Goal: Task Accomplishment & Management: Use online tool/utility

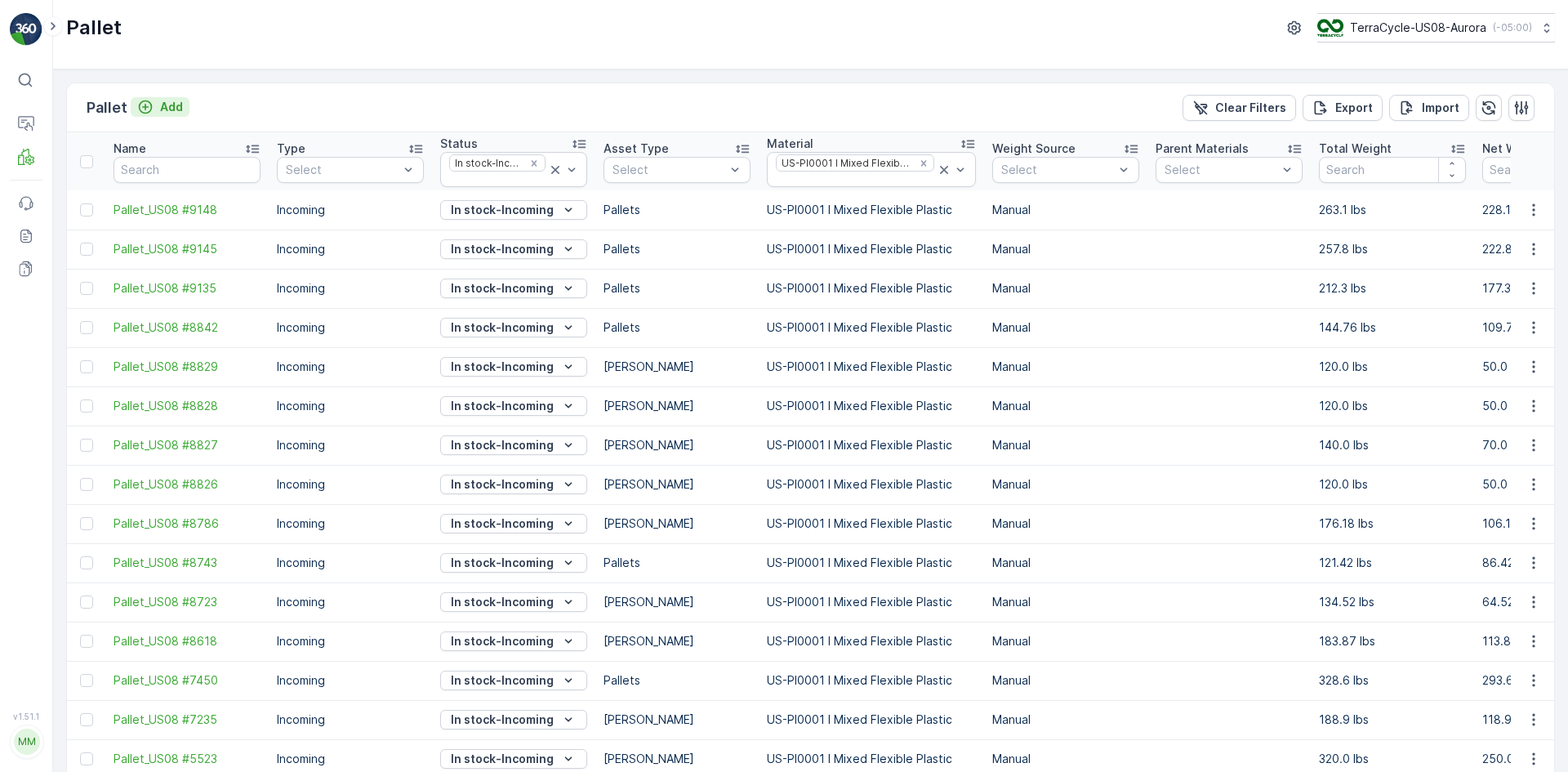
click at [162, 103] on p "Add" at bounding box center [171, 106] width 23 height 16
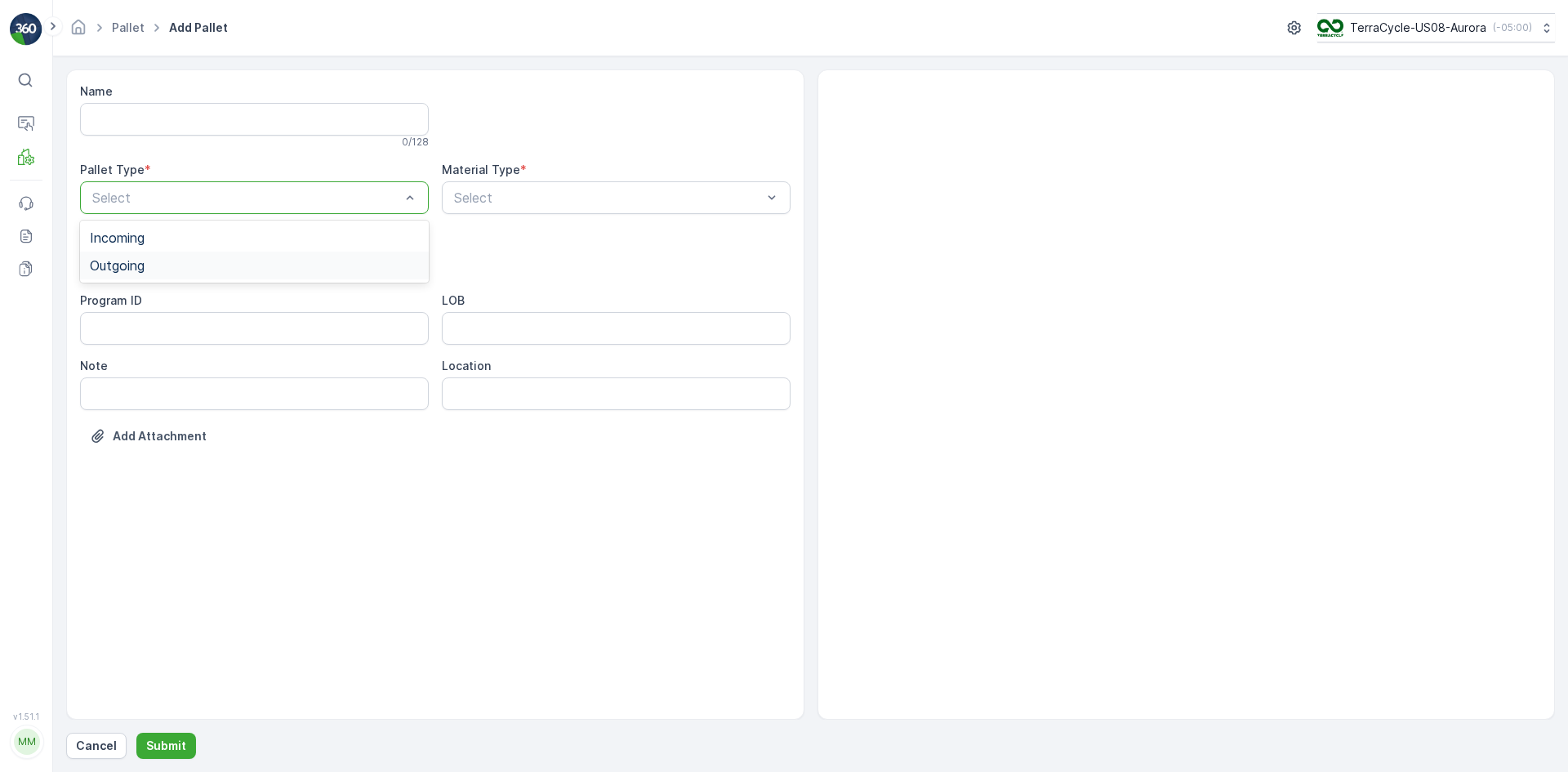
click at [153, 266] on div "Outgoing" at bounding box center [254, 265] width 329 height 14
click at [155, 299] on div "[PERSON_NAME]" at bounding box center [254, 302] width 329 height 14
type input "20"
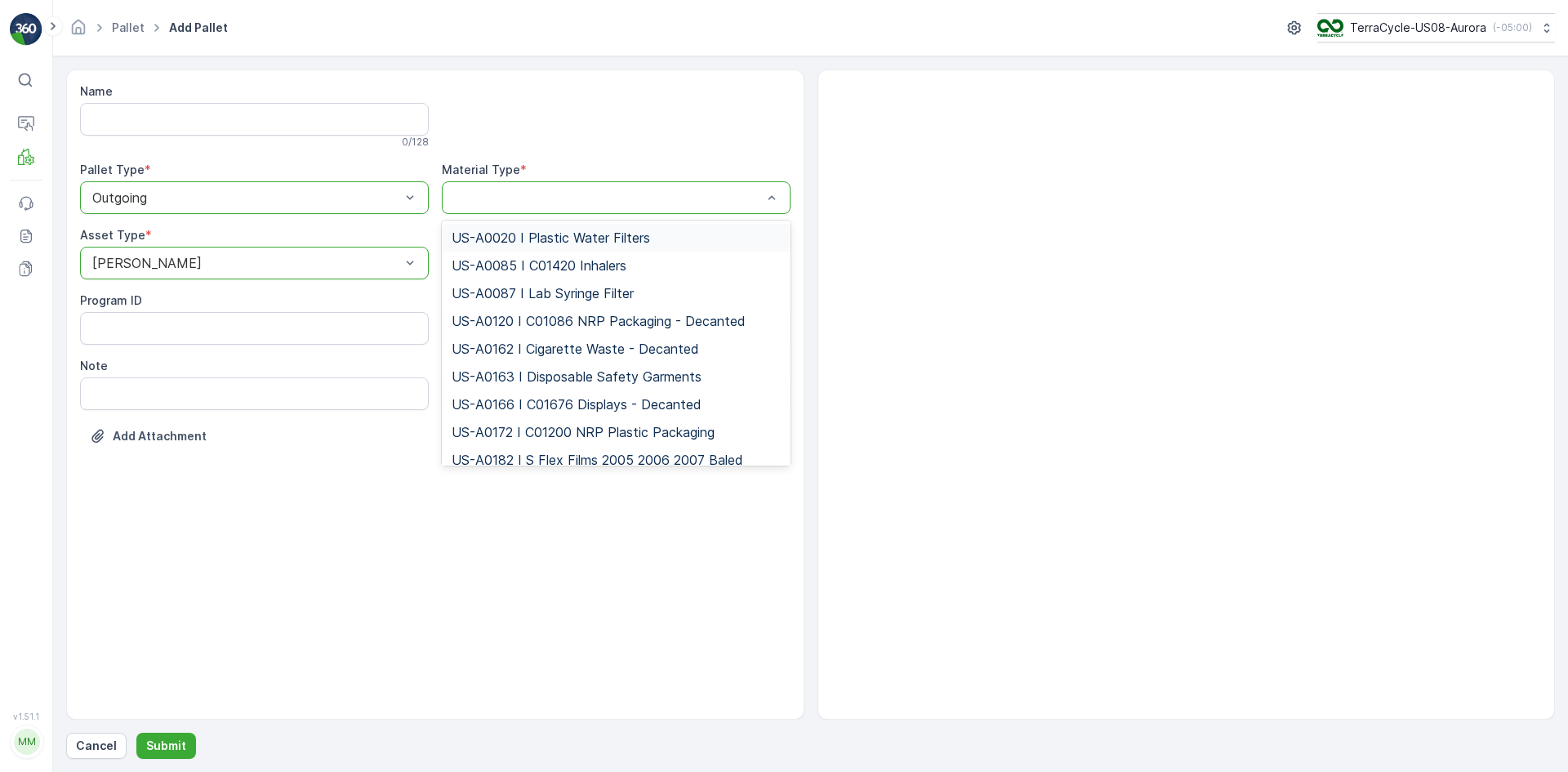
click at [520, 193] on div at bounding box center [608, 197] width 312 height 14
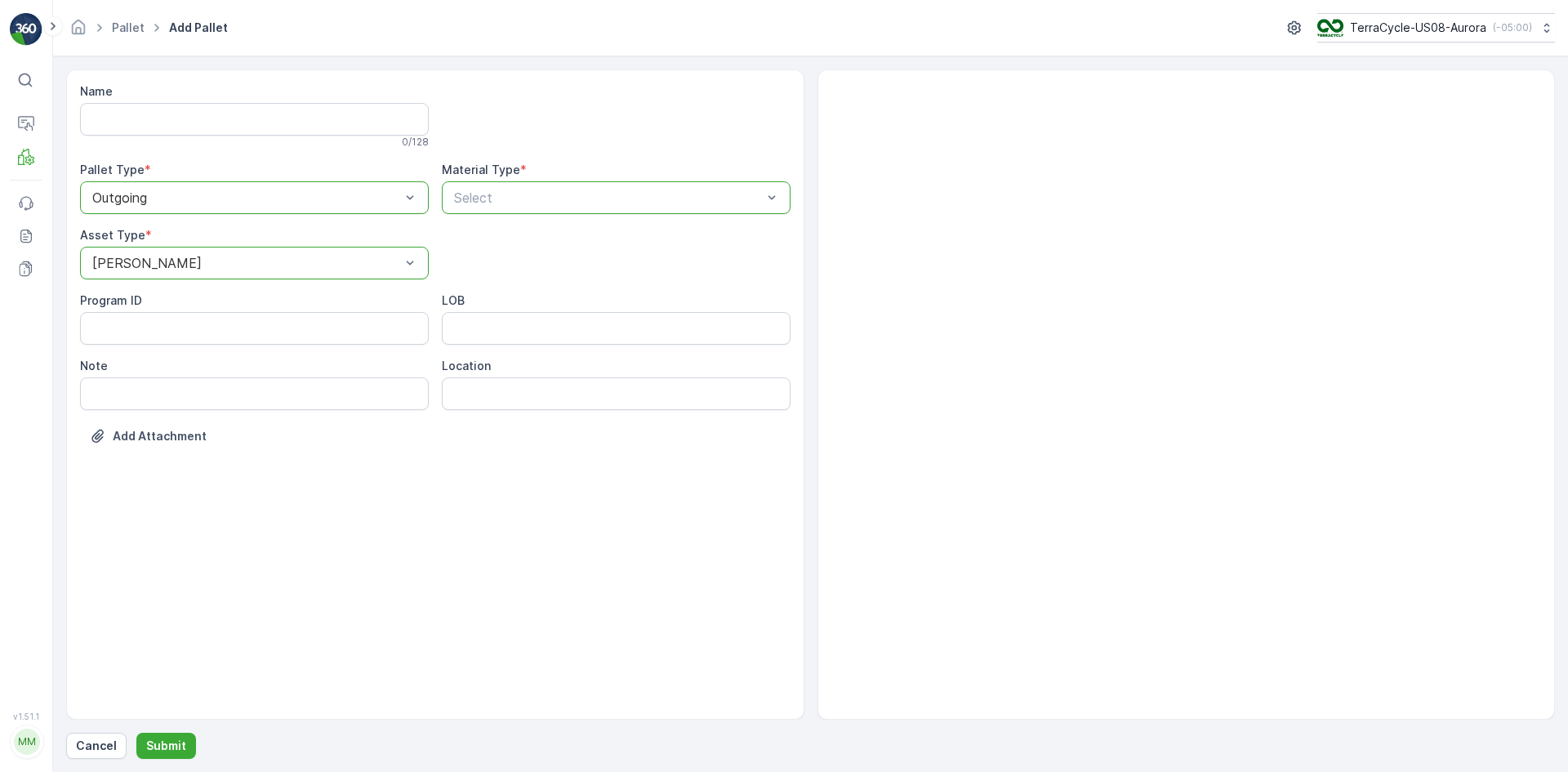
click at [520, 191] on div at bounding box center [608, 197] width 312 height 14
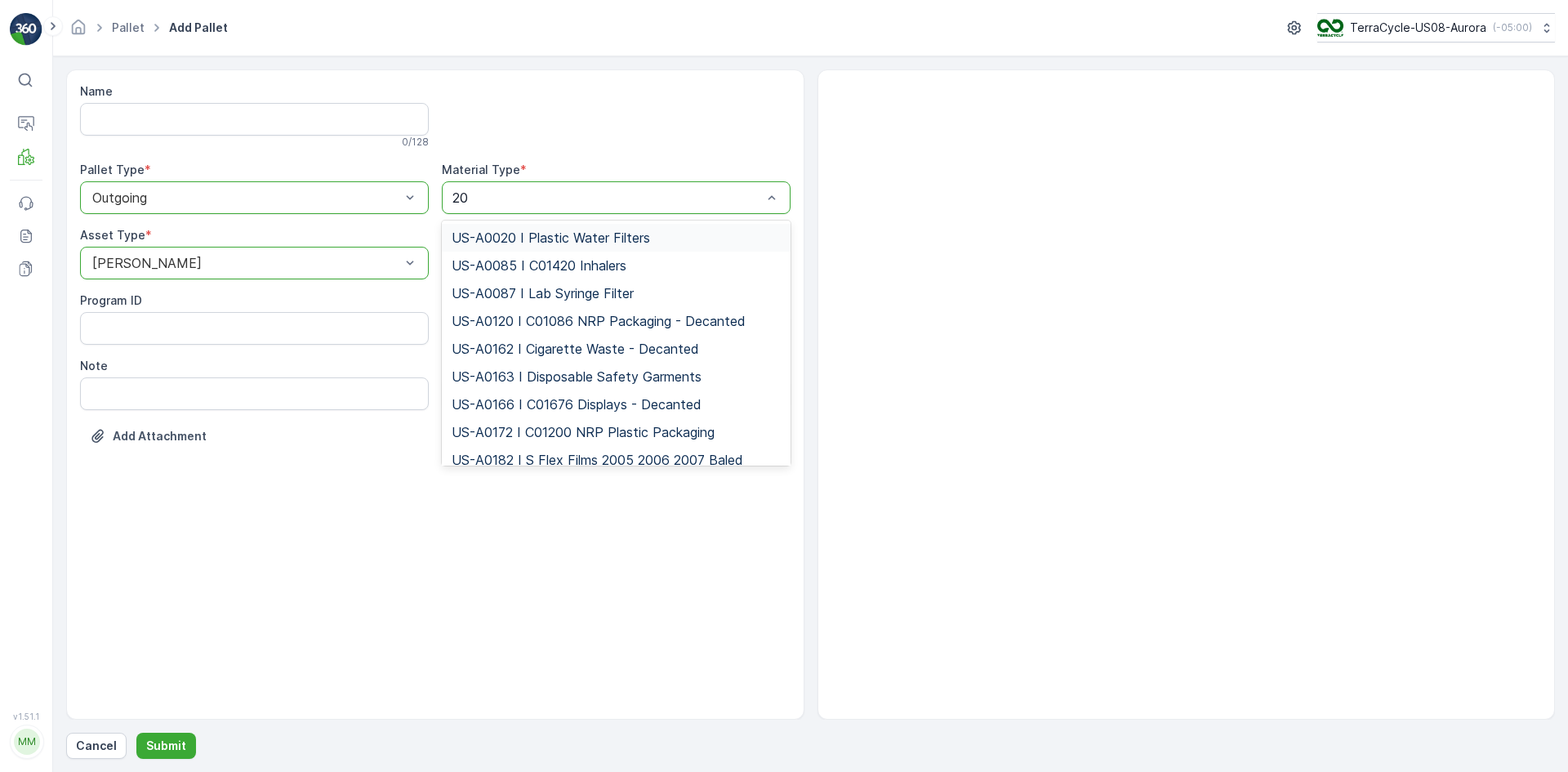
type input "201"
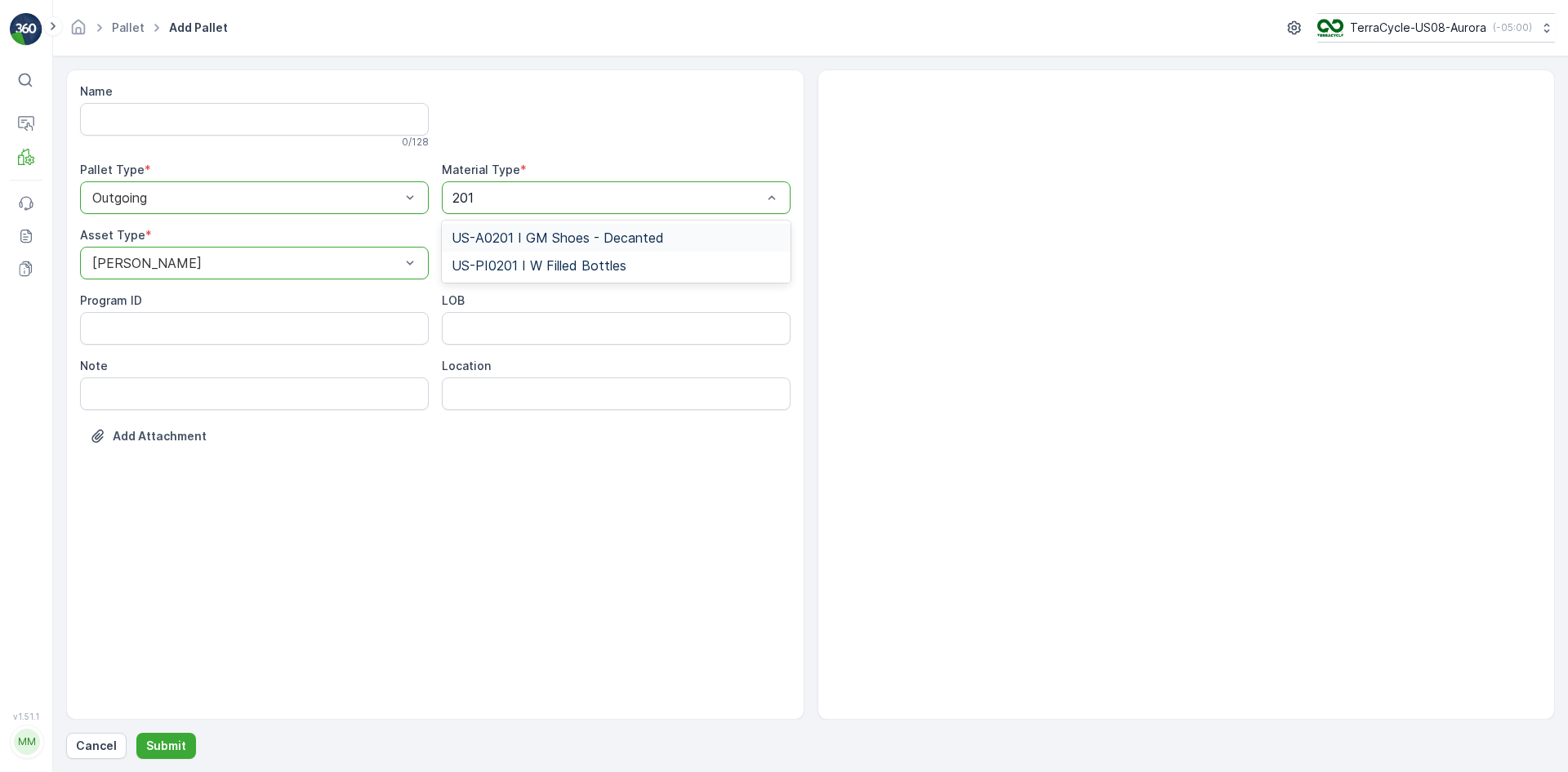
click at [531, 231] on span "US-A0201 I GM Shoes - Decanted" at bounding box center [557, 237] width 212 height 14
click at [173, 735] on button "Submit" at bounding box center [166, 745] width 60 height 26
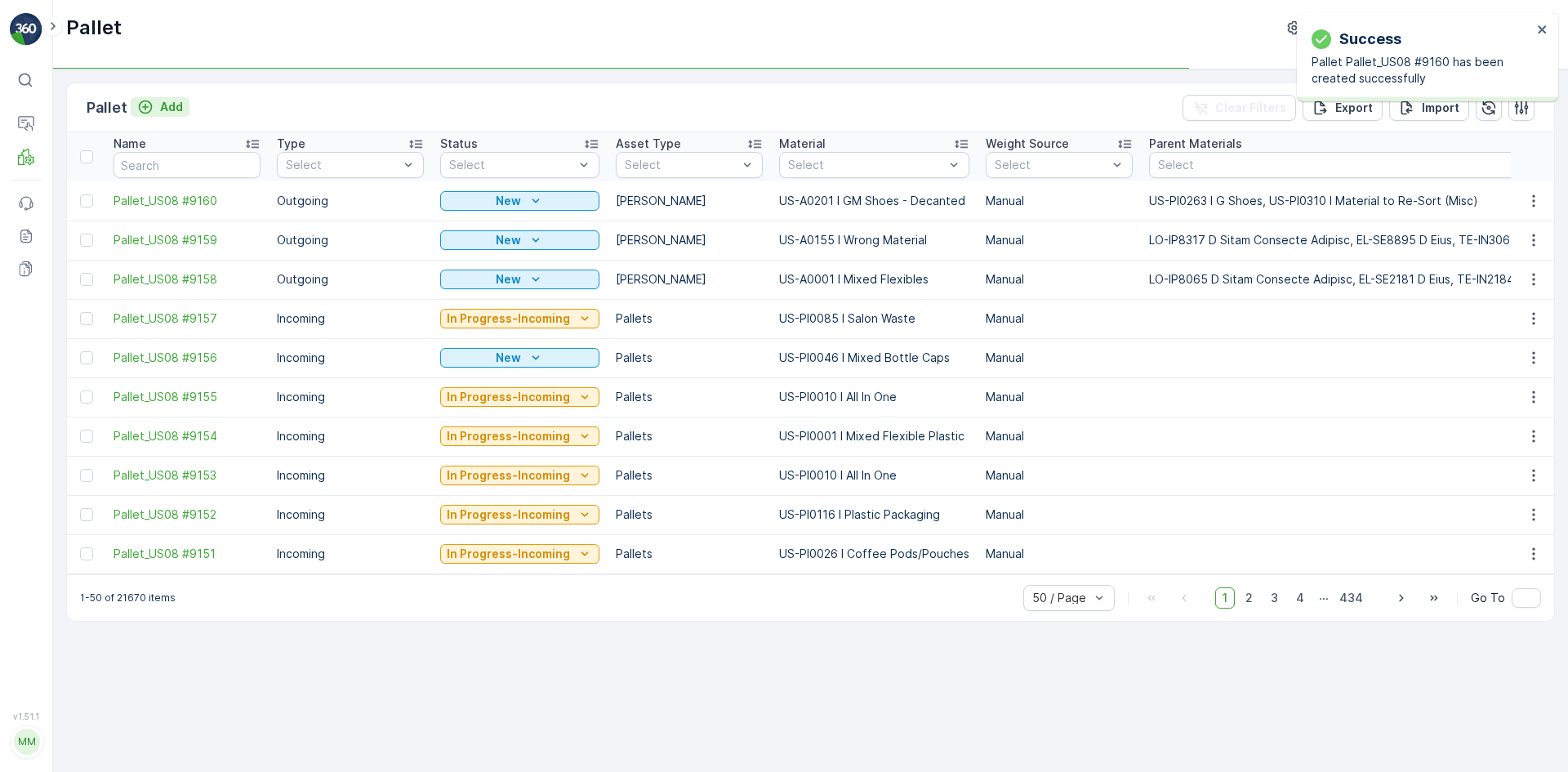
click at [174, 104] on p "Add" at bounding box center [171, 106] width 23 height 16
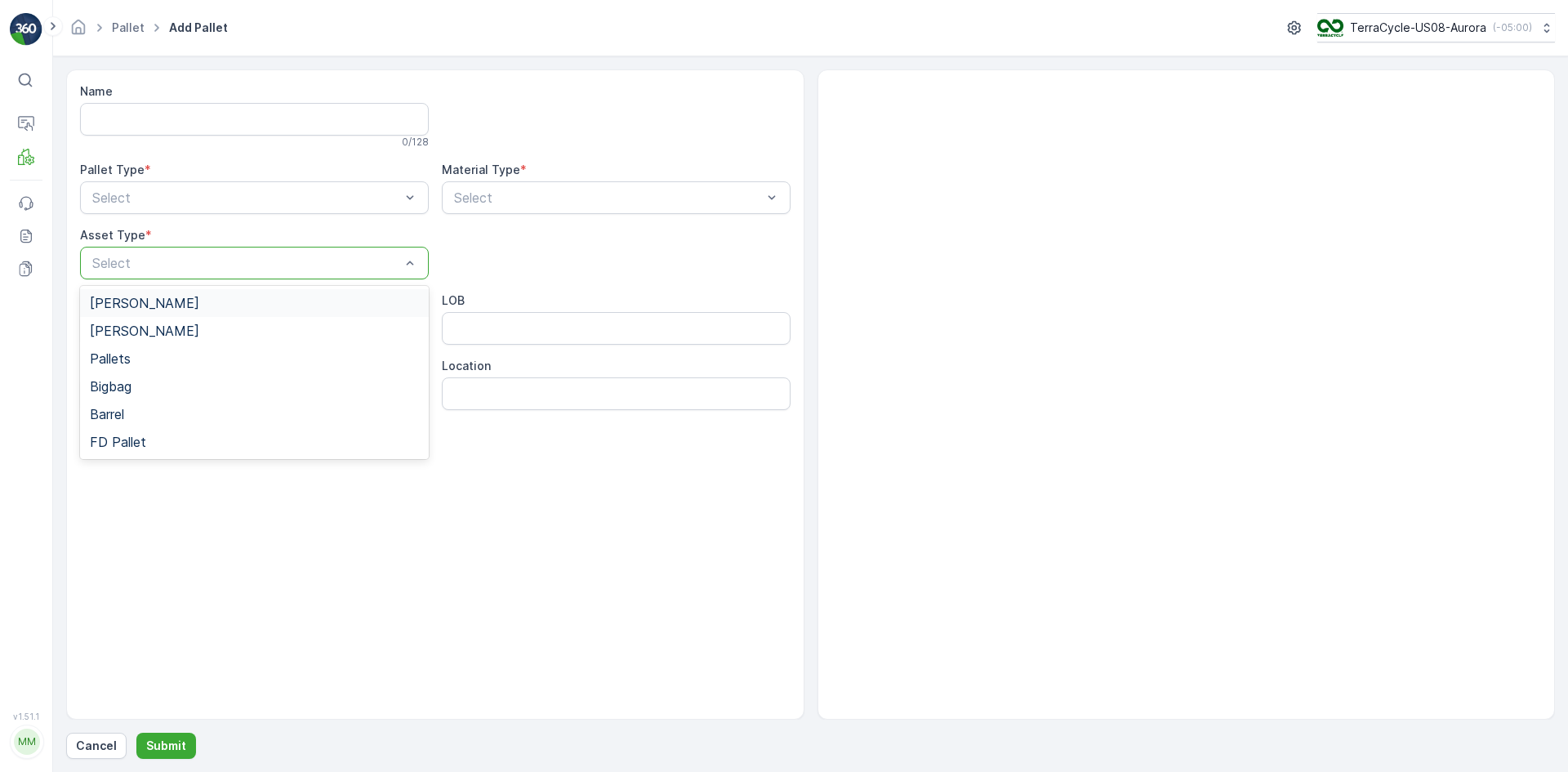
click at [146, 289] on div "[PERSON_NAME]" at bounding box center [254, 302] width 349 height 28
click at [147, 260] on div "Outgoing" at bounding box center [254, 265] width 329 height 14
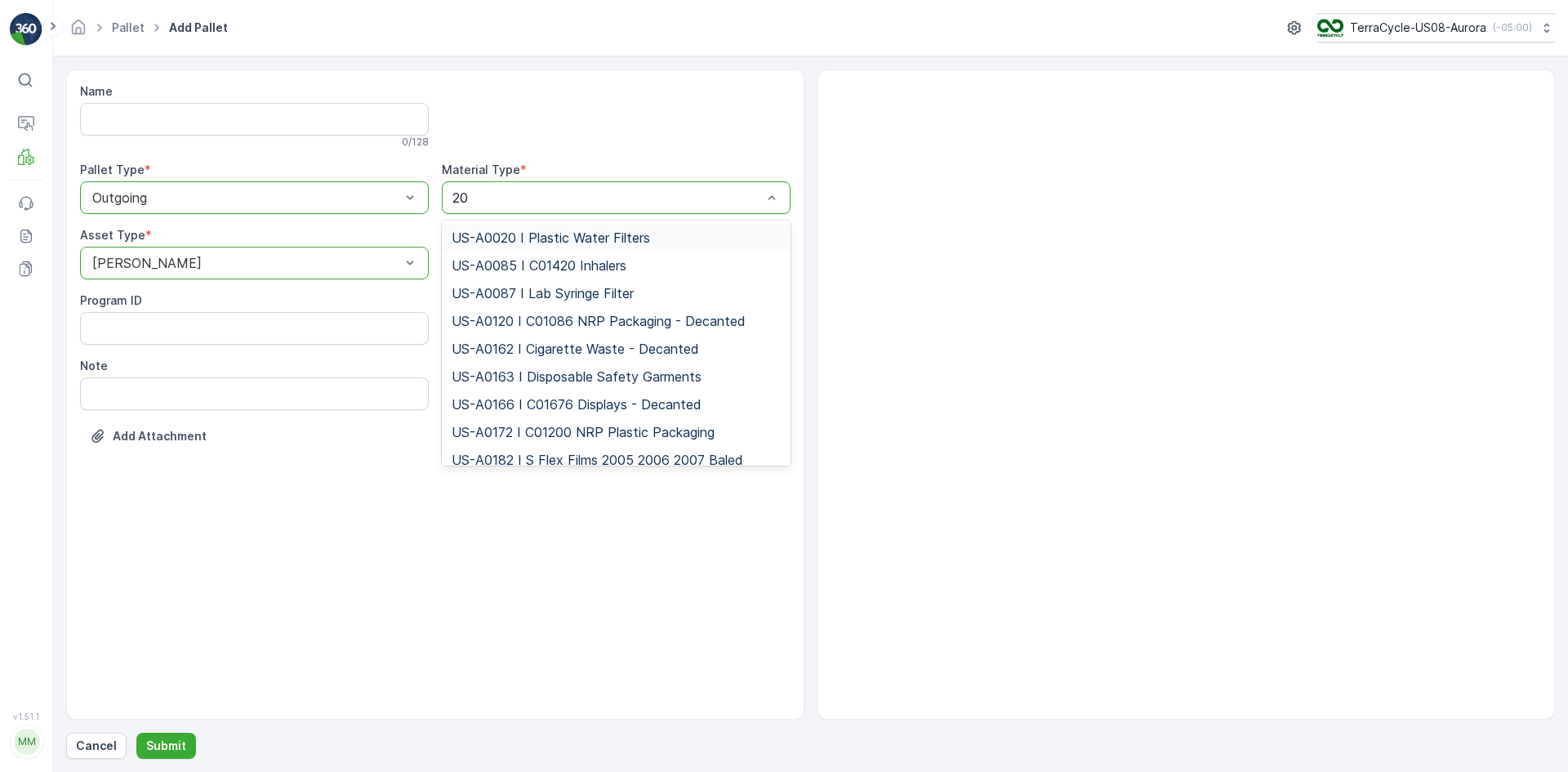
type input "201"
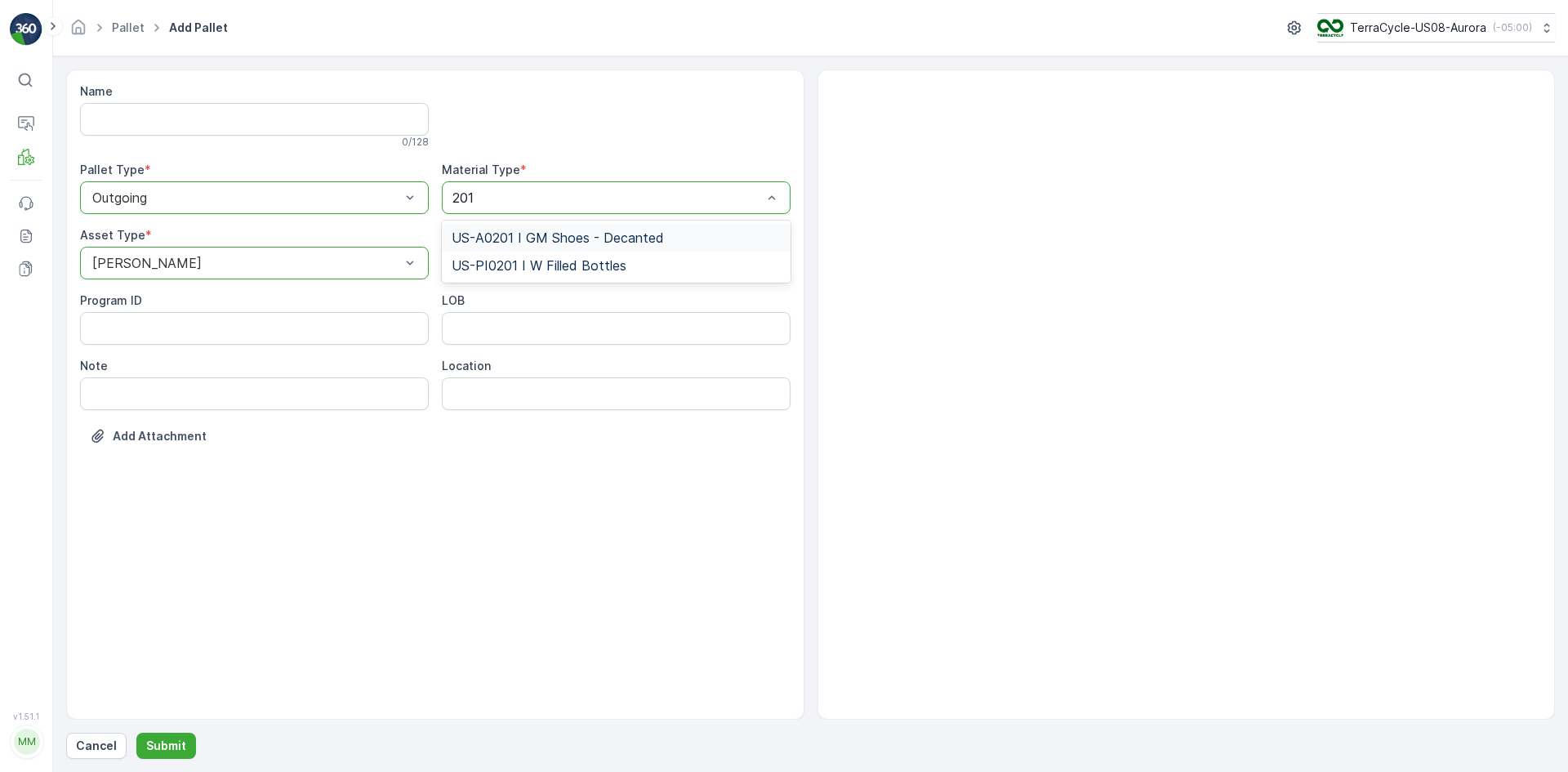
click at [533, 232] on span "US-A0201 I GM Shoes - Decanted" at bounding box center [557, 237] width 212 height 14
click at [169, 740] on p "Submit" at bounding box center [167, 745] width 40 height 16
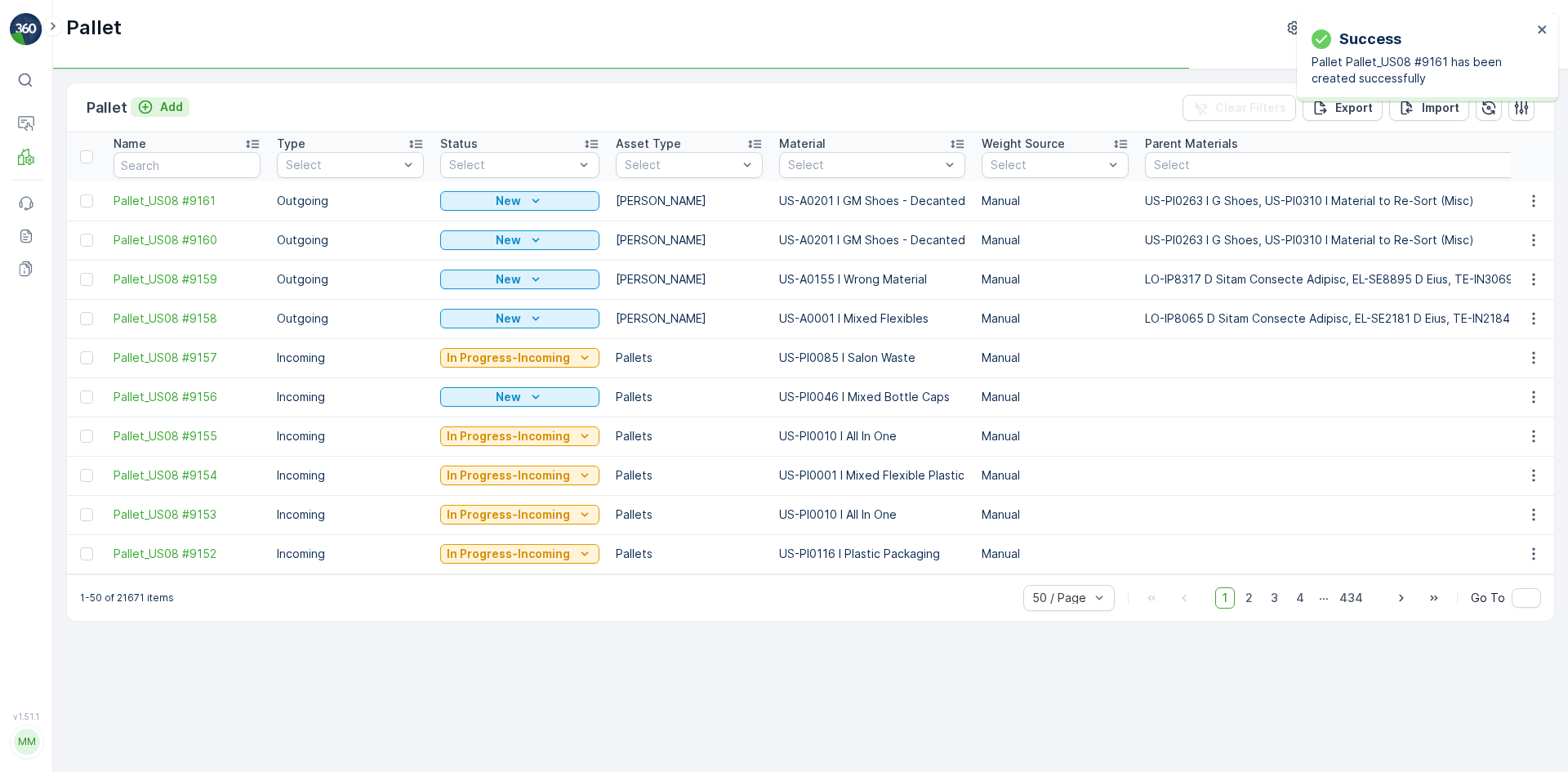
click at [170, 109] on p "Add" at bounding box center [171, 106] width 23 height 16
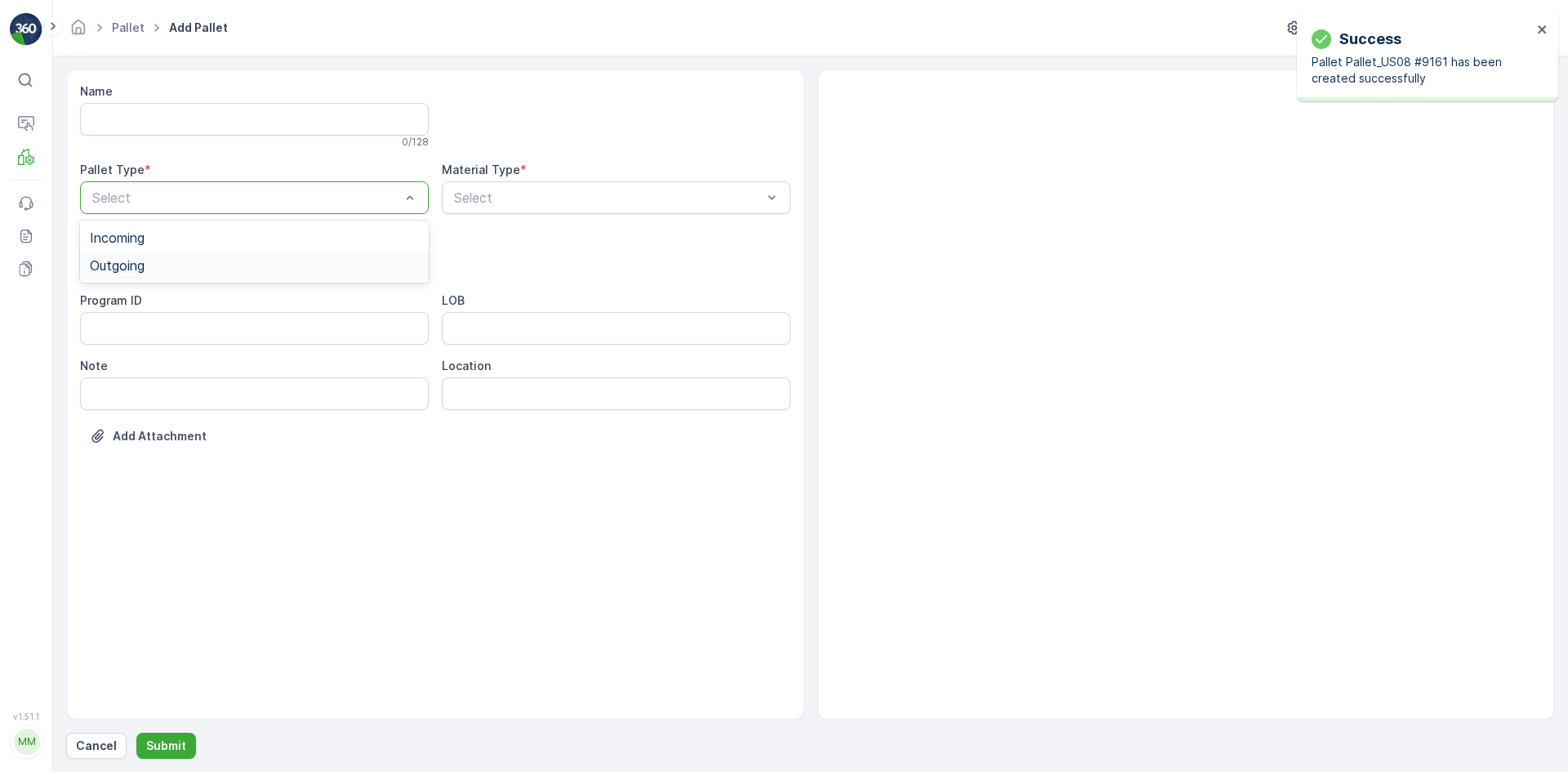
click at [158, 255] on div "Outgoing" at bounding box center [254, 265] width 349 height 28
click at [154, 295] on div "[PERSON_NAME]" at bounding box center [254, 302] width 329 height 14
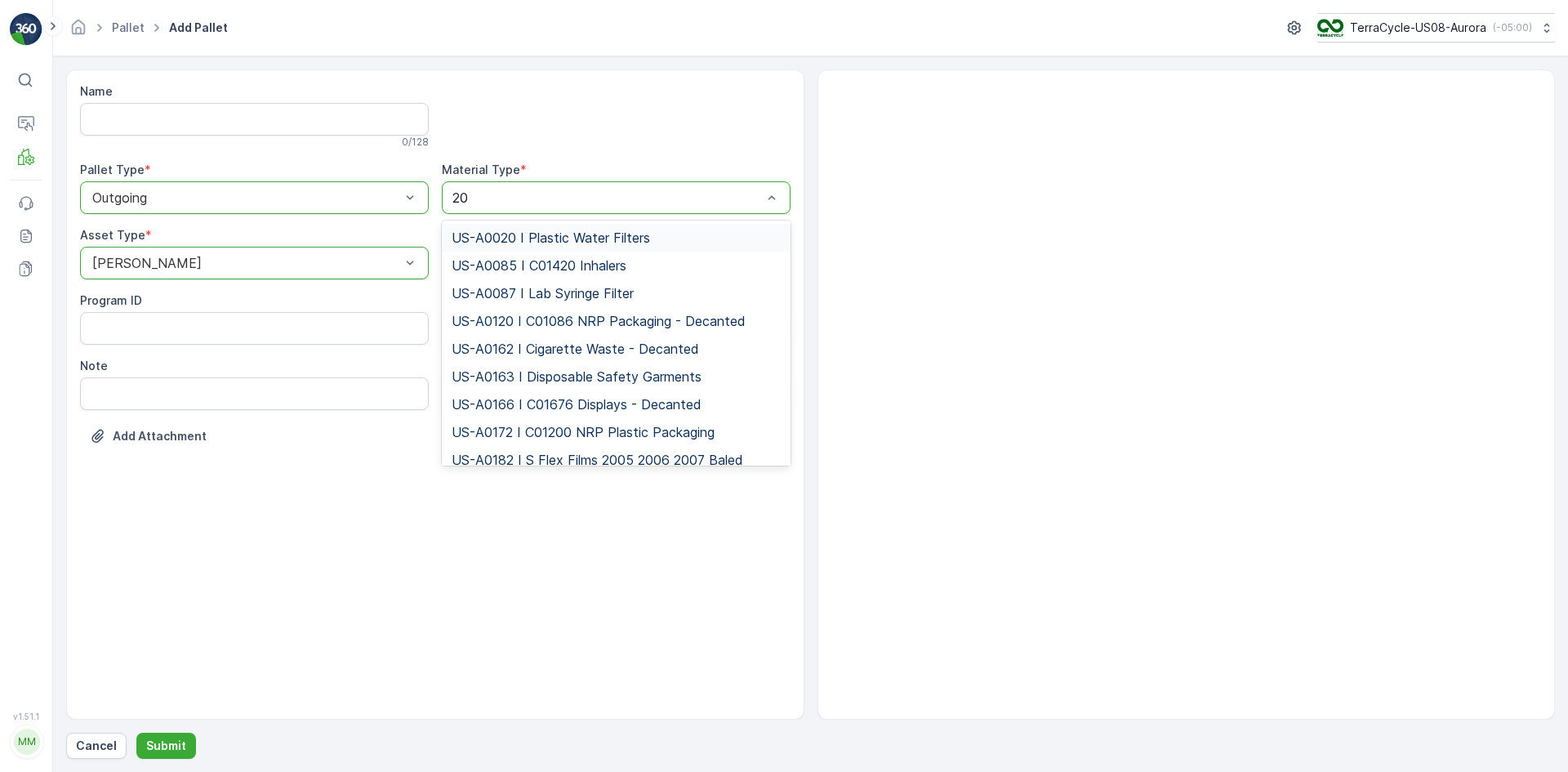
type input "201"
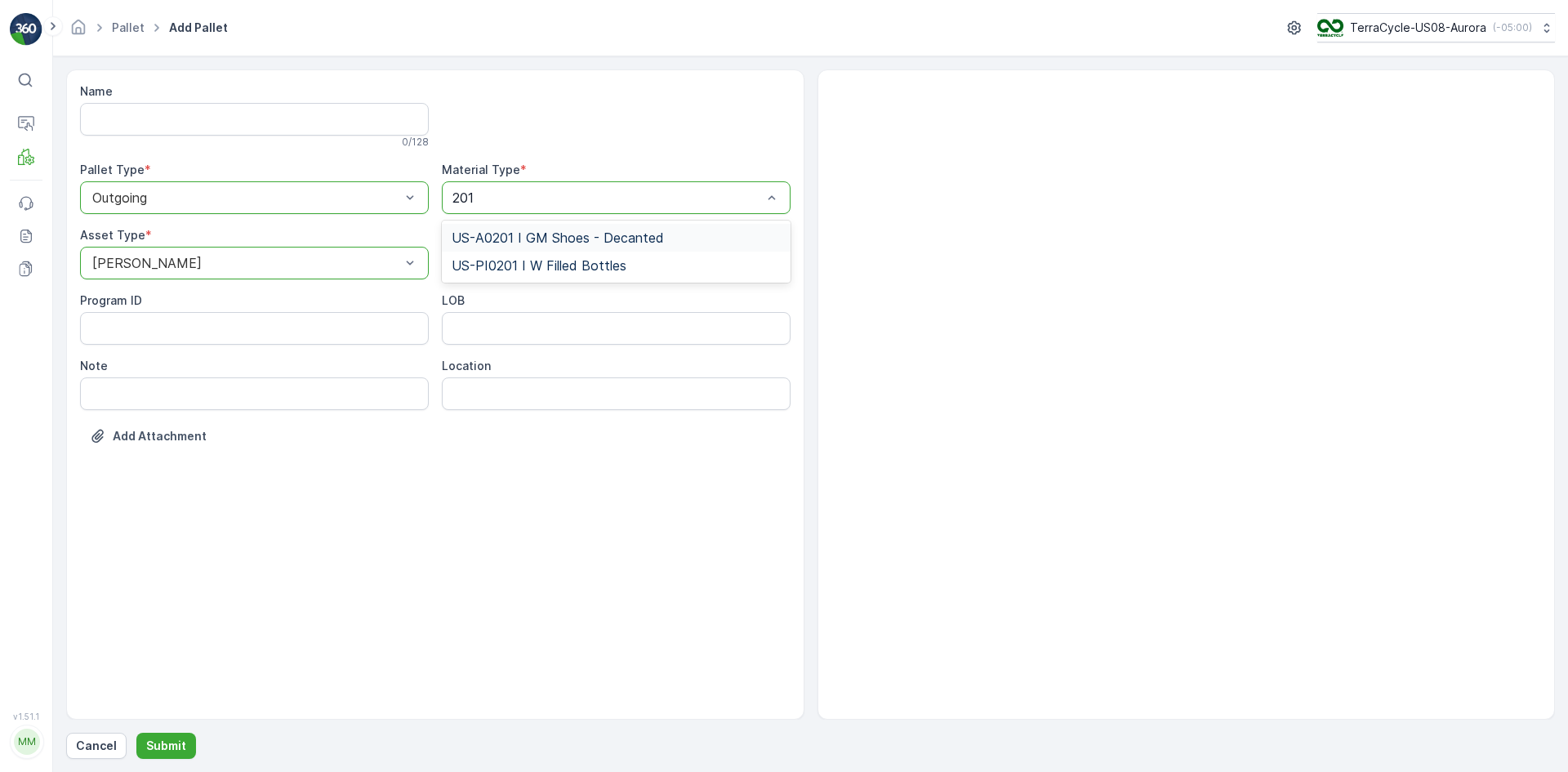
click at [635, 227] on div "US-A0201 I GM Shoes - Decanted" at bounding box center [616, 237] width 349 height 28
click at [168, 739] on p "Submit" at bounding box center [167, 745] width 40 height 16
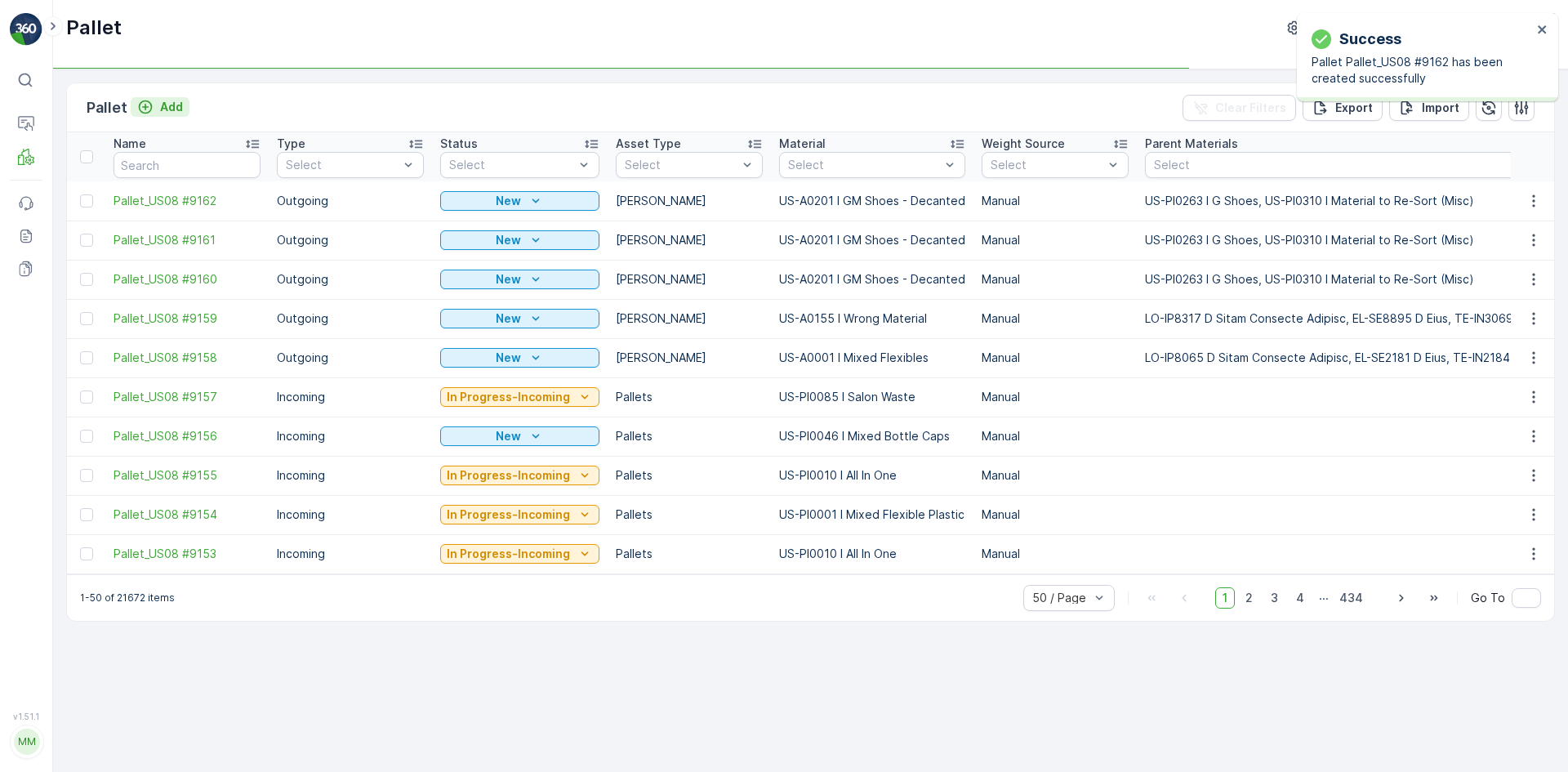
click at [174, 98] on button "Add" at bounding box center [160, 106] width 59 height 19
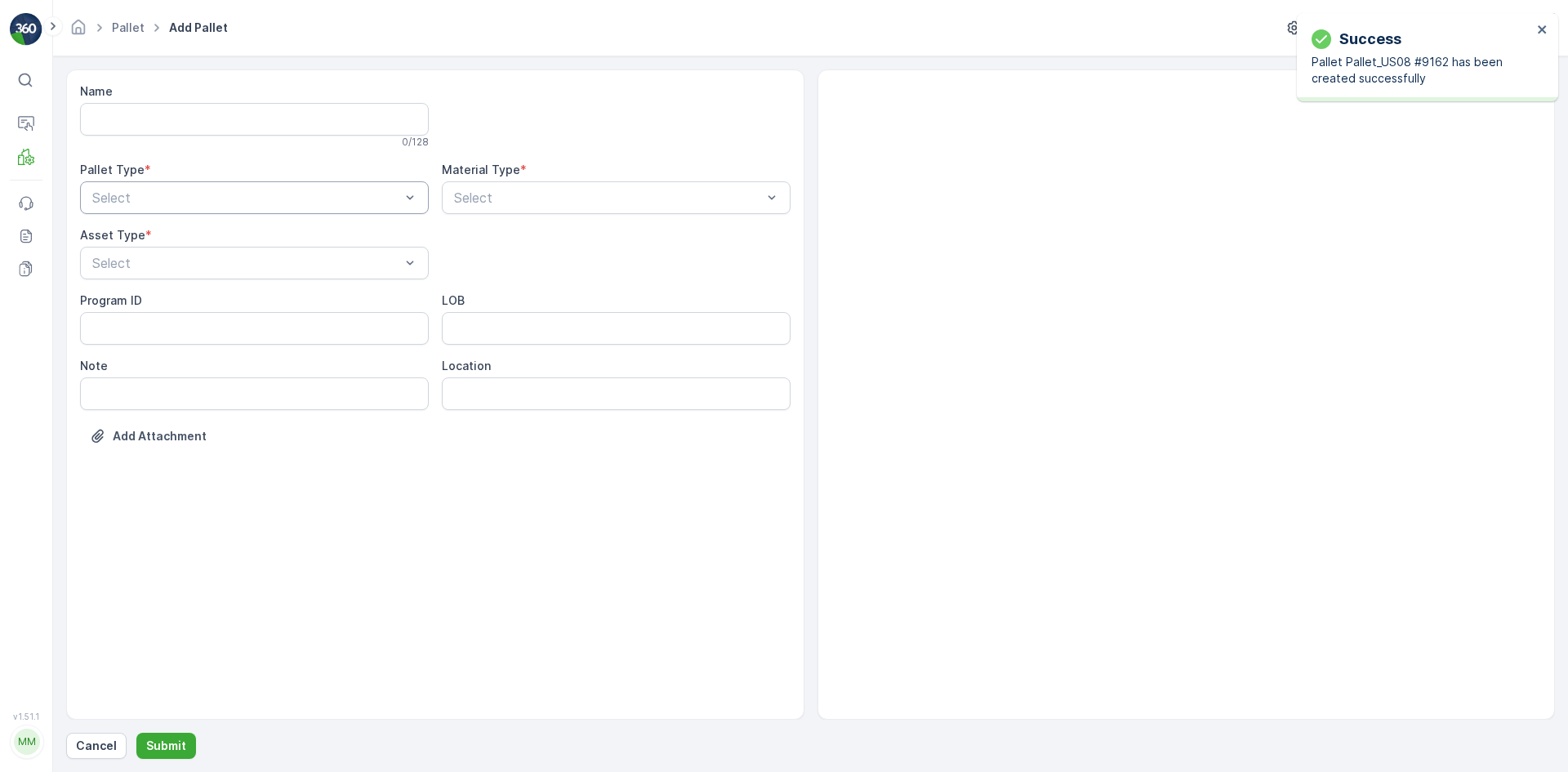
click at [226, 208] on div "Select" at bounding box center [254, 197] width 349 height 33
click at [225, 258] on div "Outgoing" at bounding box center [254, 265] width 329 height 14
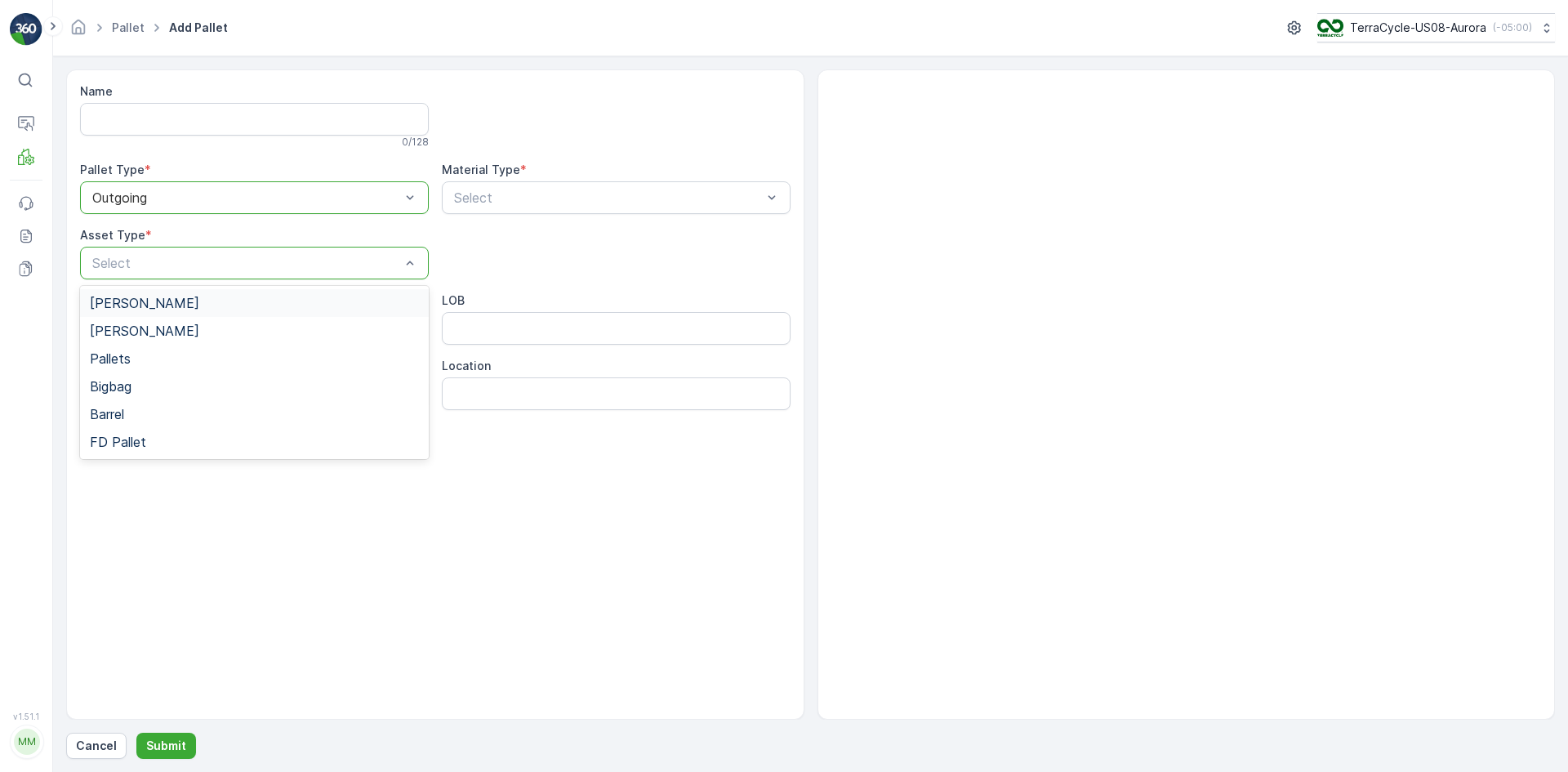
click at [225, 290] on div "[PERSON_NAME]" at bounding box center [254, 302] width 349 height 28
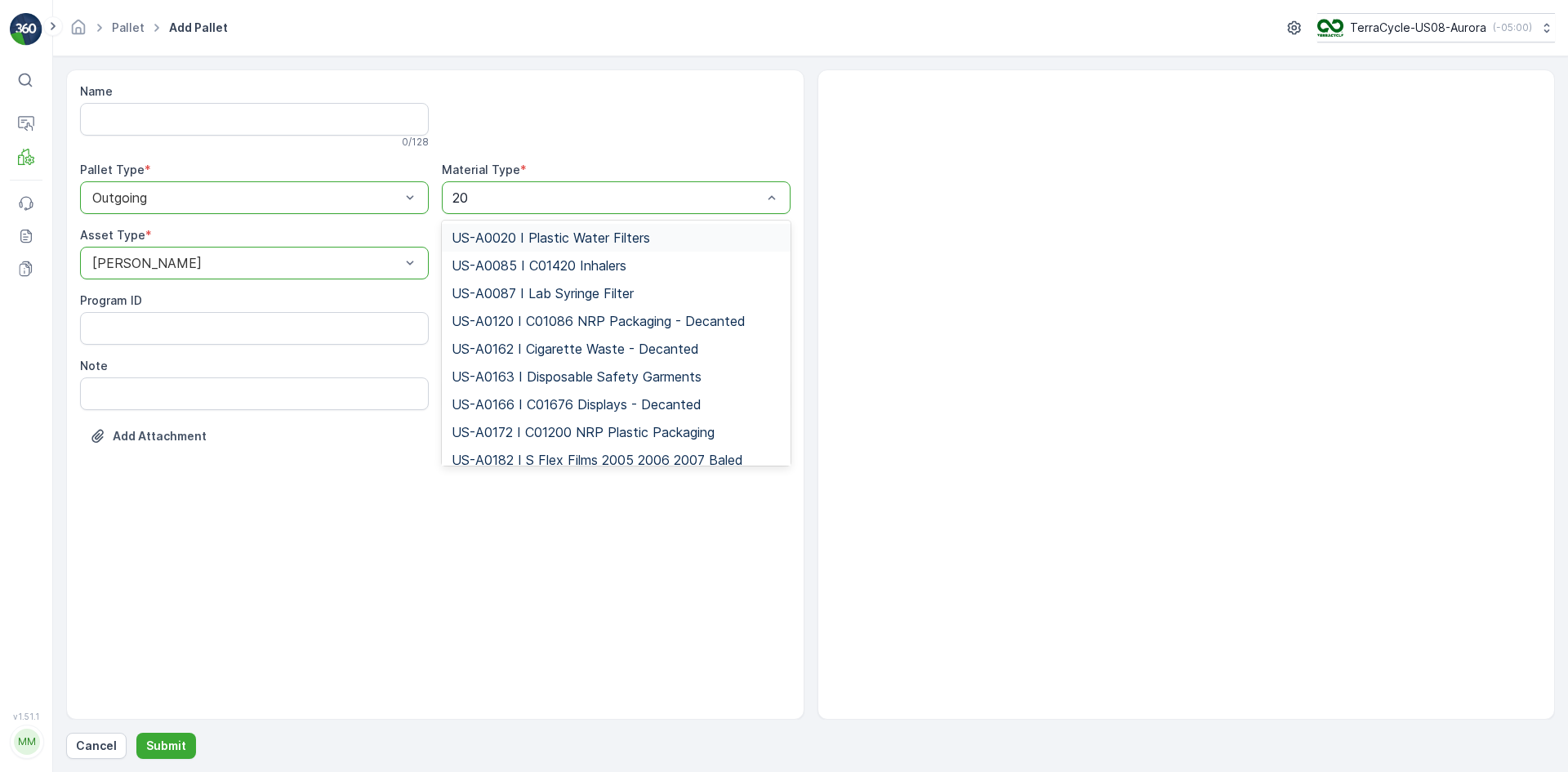
type input "201"
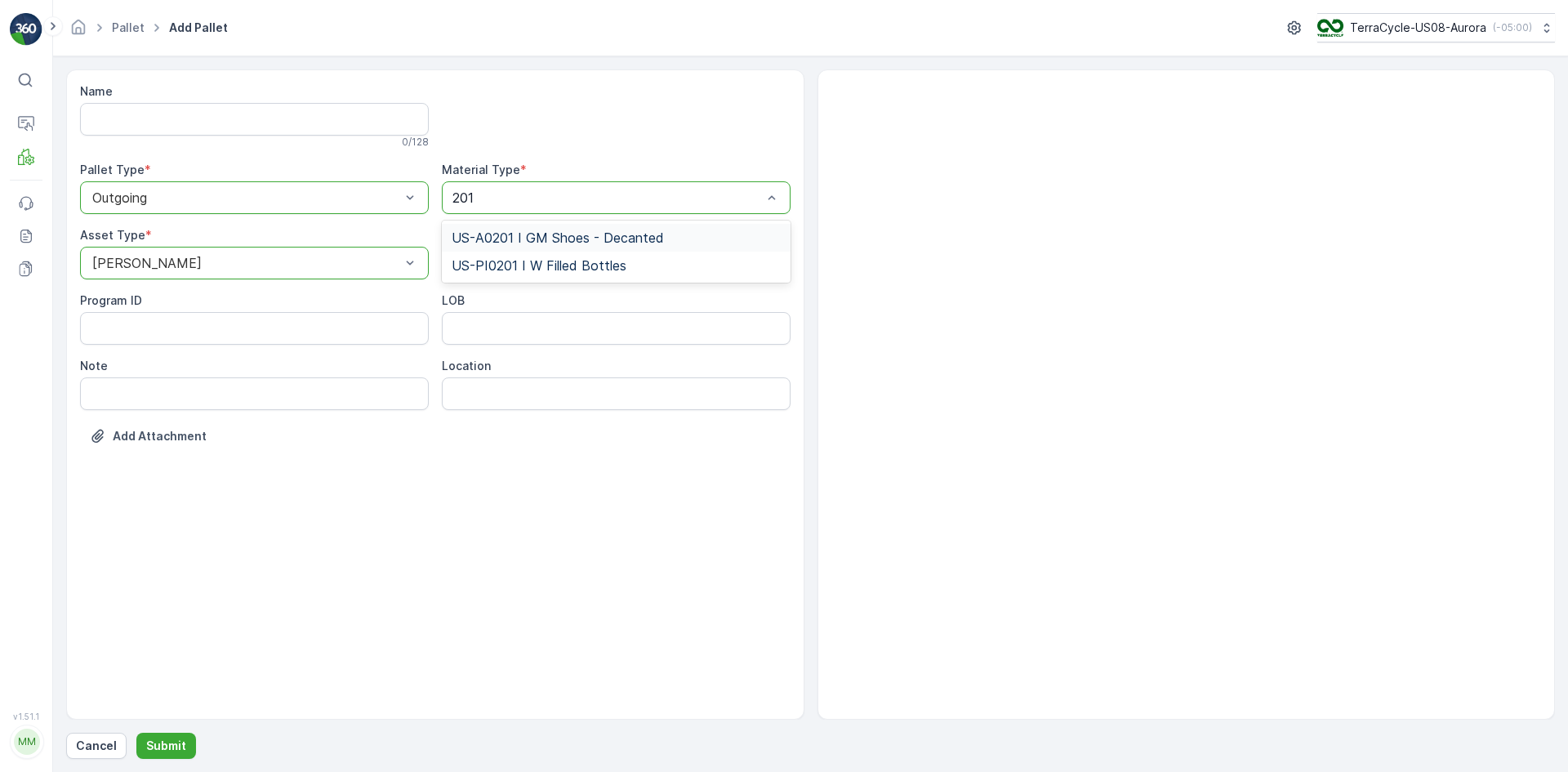
click at [531, 233] on span "US-A0201 I GM Shoes - Decanted" at bounding box center [557, 237] width 212 height 14
click at [178, 736] on button "Submit" at bounding box center [166, 745] width 60 height 26
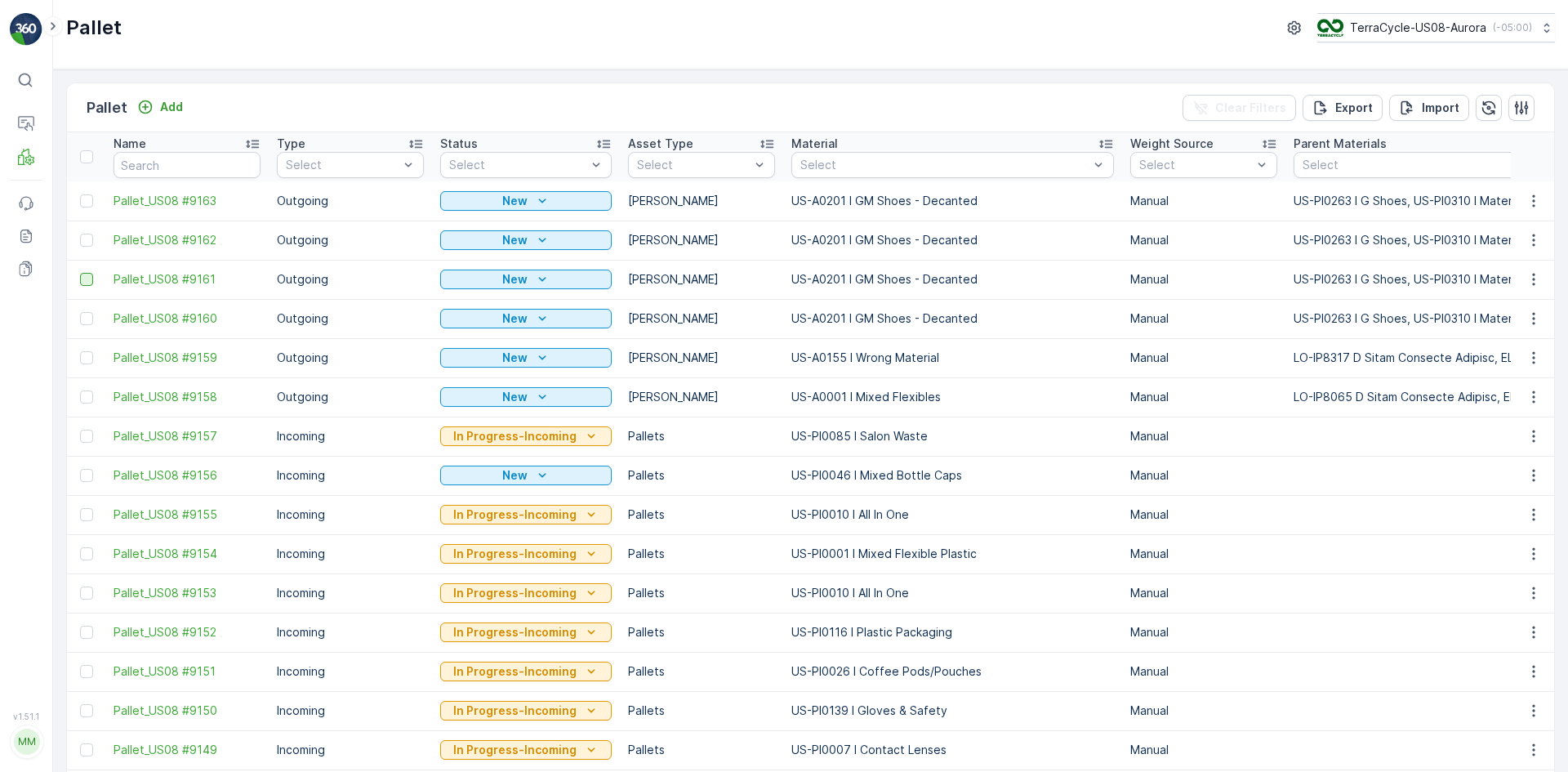
drag, startPoint x: 89, startPoint y: 314, endPoint x: 86, endPoint y: 285, distance: 29.2
click at [89, 314] on div at bounding box center [87, 319] width 13 height 13
click at [80, 312] on input "checkbox" at bounding box center [80, 312] width 0 height 0
click at [86, 271] on td at bounding box center [87, 279] width 39 height 40
click at [86, 279] on div at bounding box center [87, 280] width 13 height 13
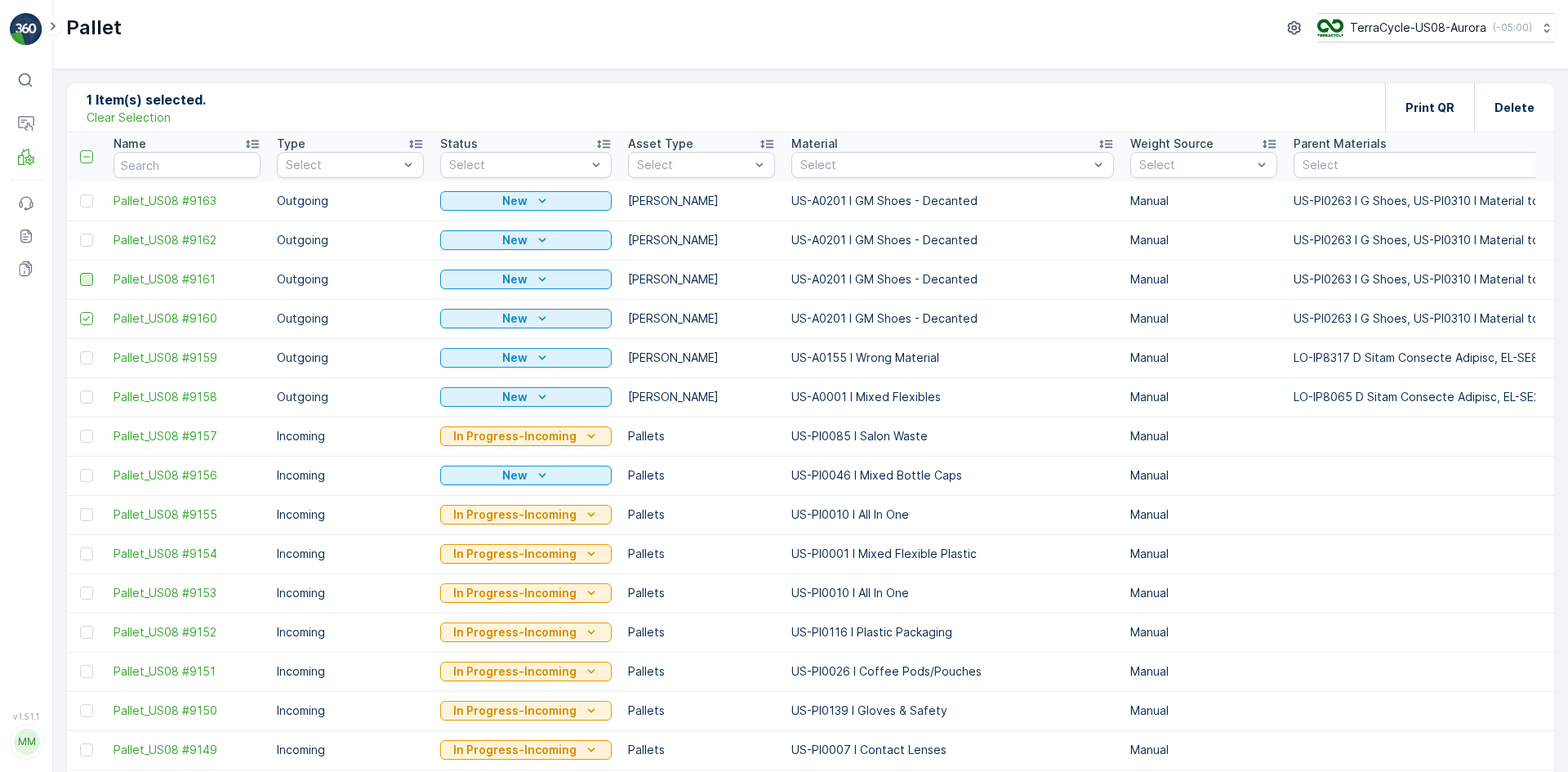
click at [80, 273] on input "checkbox" at bounding box center [80, 273] width 0 height 0
click at [88, 242] on div at bounding box center [87, 240] width 13 height 13
click at [80, 233] on input "checkbox" at bounding box center [80, 233] width 0 height 0
click at [91, 195] on div at bounding box center [87, 201] width 13 height 13
click at [80, 194] on input "checkbox" at bounding box center [80, 194] width 0 height 0
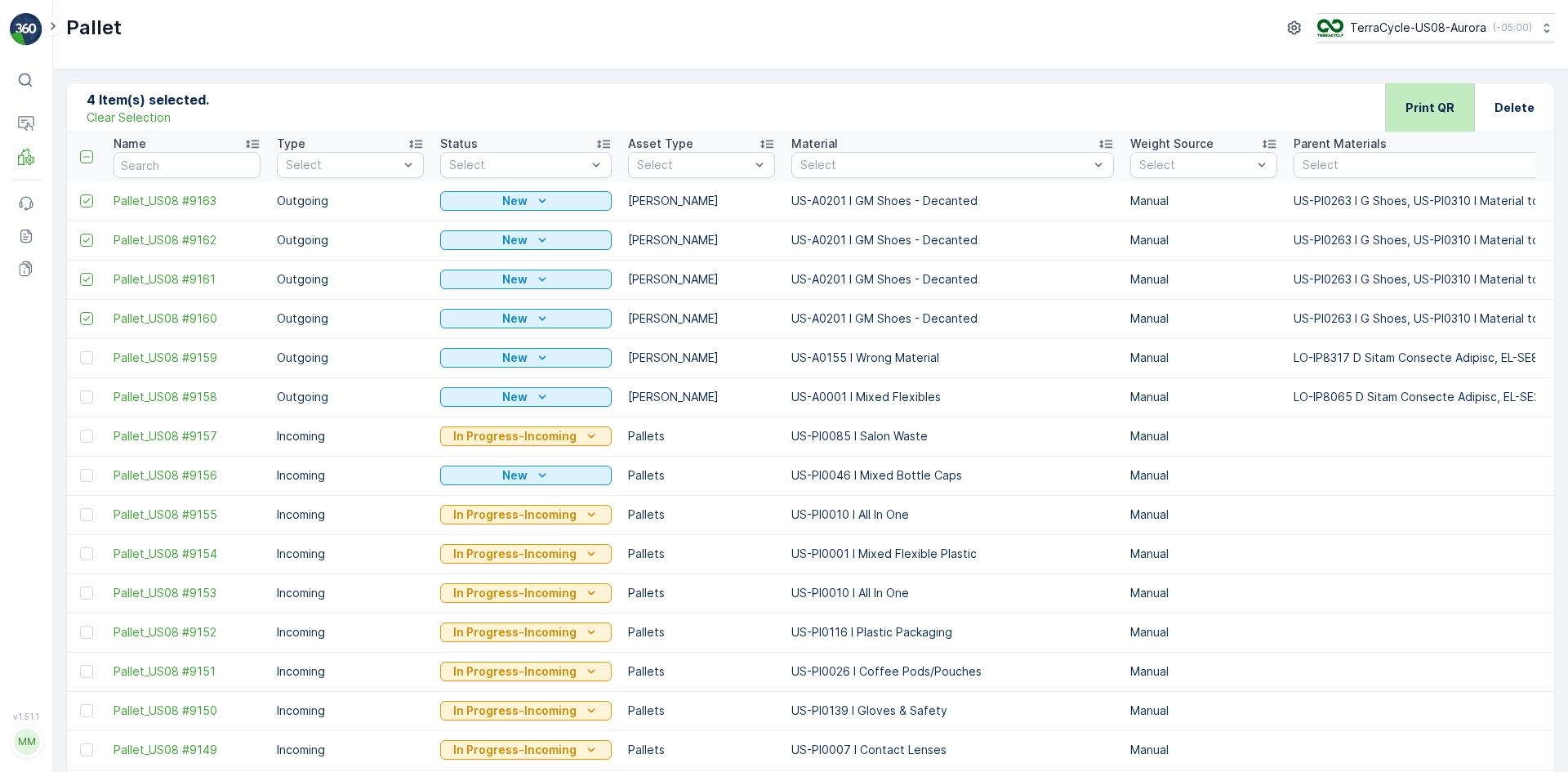
click at [1407, 95] on div "Print QR" at bounding box center [1430, 107] width 49 height 48
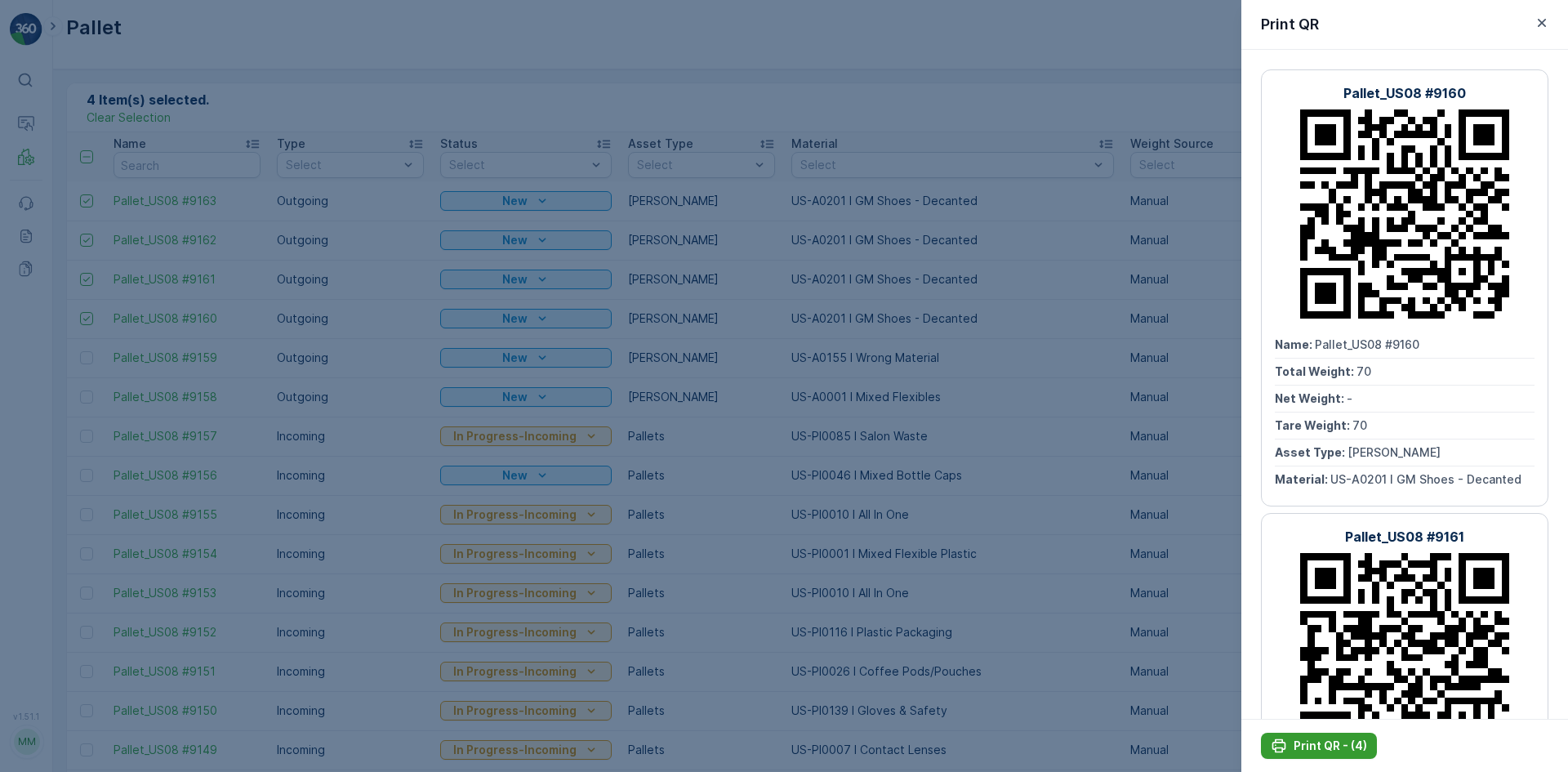
click at [1311, 743] on p "Print QR - (4)" at bounding box center [1330, 745] width 73 height 16
